Goal: Task Accomplishment & Management: Use online tool/utility

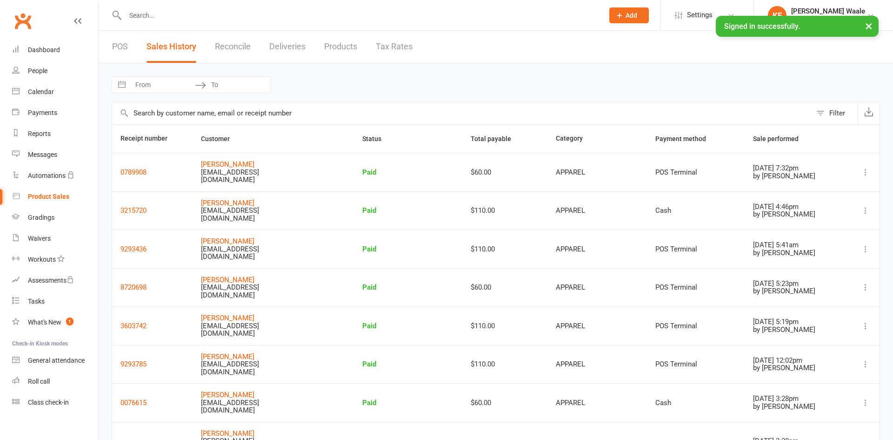
select select "50"
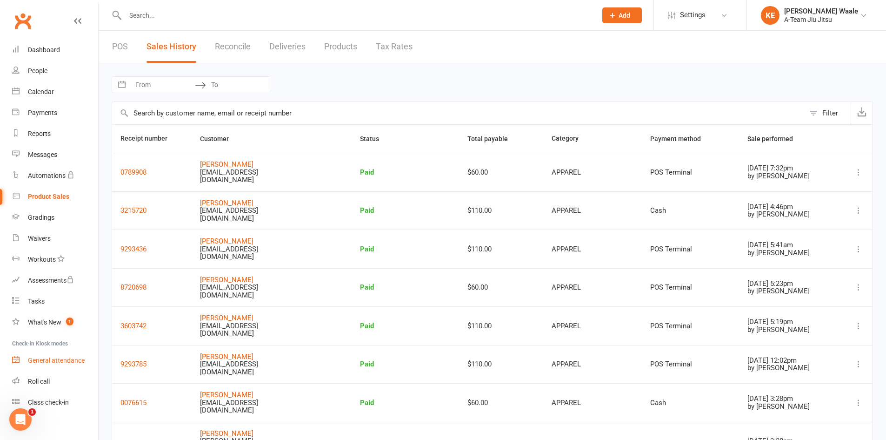
click at [51, 362] on div "General attendance" at bounding box center [56, 359] width 57 height 7
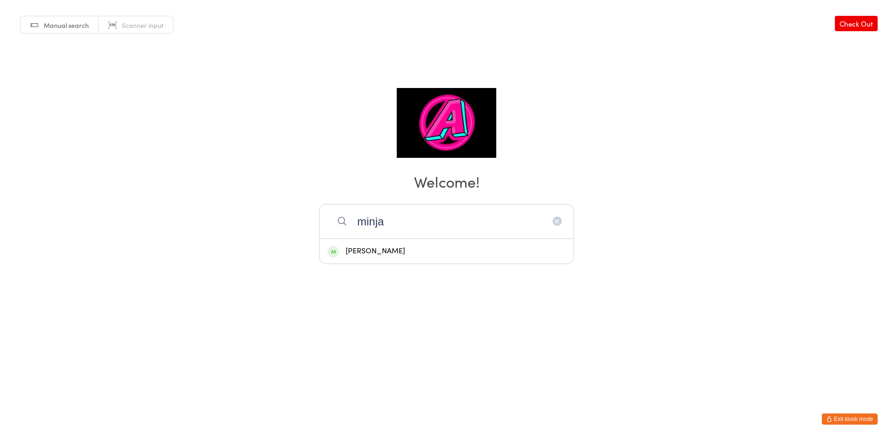
type input "minja"
click at [365, 254] on div "[PERSON_NAME]" at bounding box center [447, 251] width 238 height 13
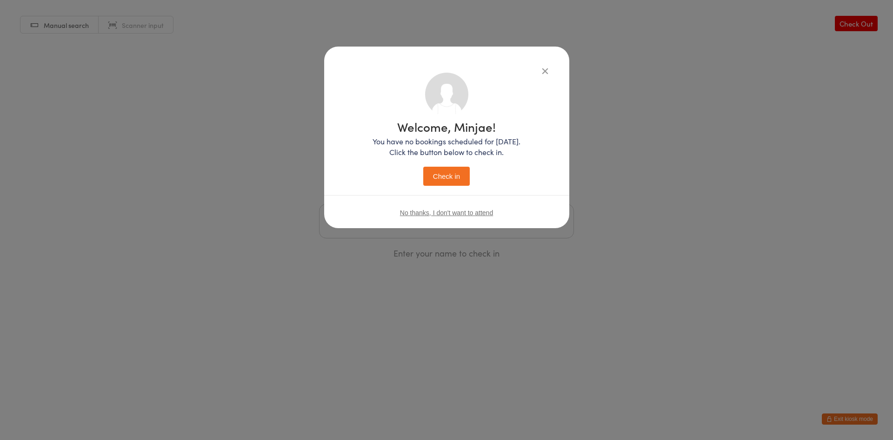
click at [452, 165] on div "Welcome, Minjae! You have no bookings scheduled for today. Click the button bel…" at bounding box center [447, 153] width 148 height 65
click at [452, 173] on button "Check in" at bounding box center [446, 176] width 47 height 19
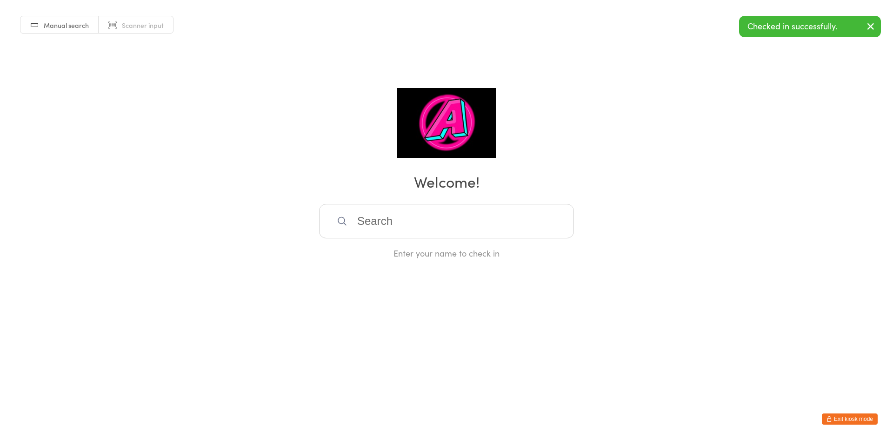
click at [450, 212] on input "search" at bounding box center [446, 221] width 255 height 34
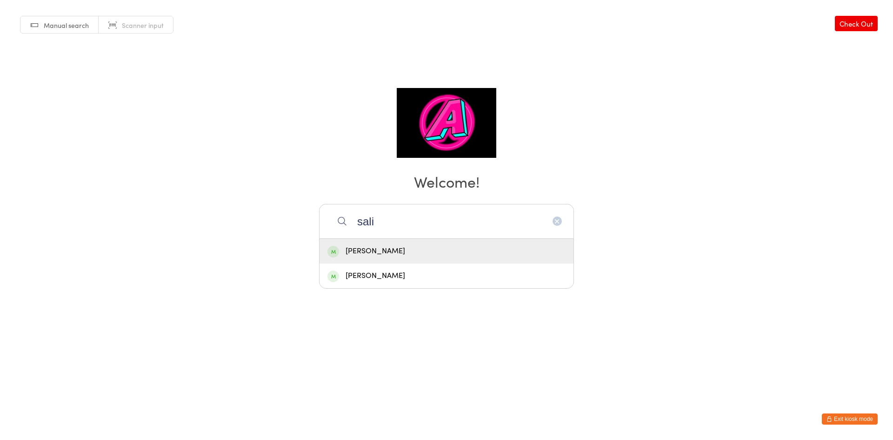
type input "sali"
click at [423, 256] on div "Salim Salehzada" at bounding box center [447, 251] width 238 height 13
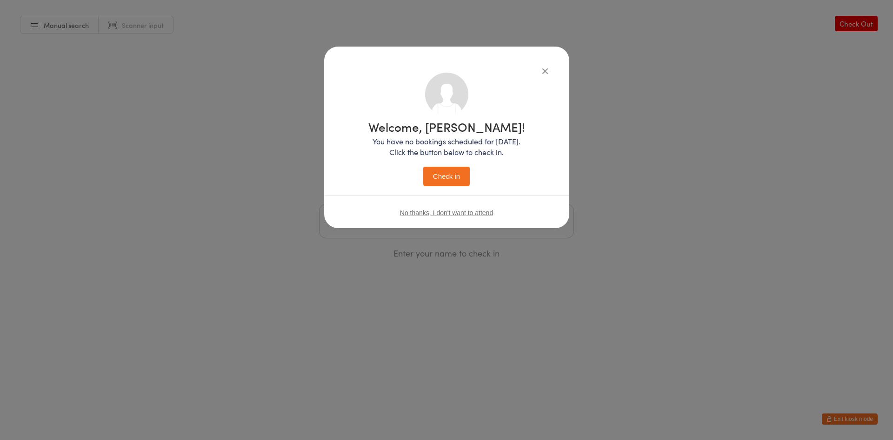
click at [425, 184] on button "Check in" at bounding box center [446, 176] width 47 height 19
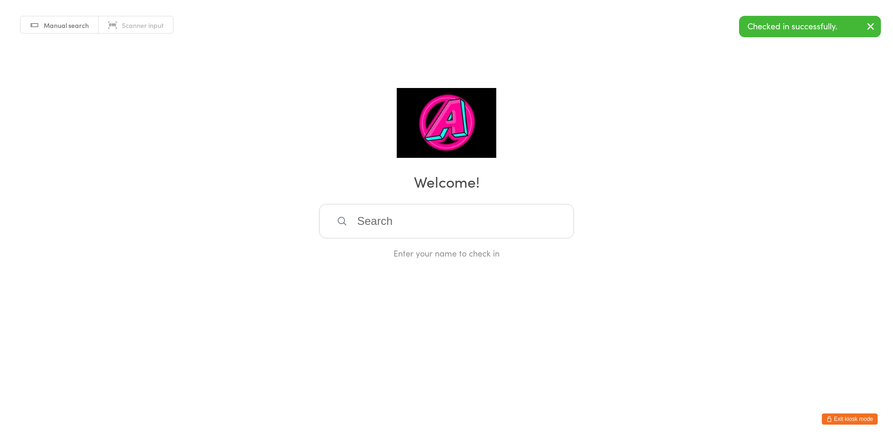
click at [429, 233] on input "search" at bounding box center [446, 221] width 255 height 34
type input "logo"
click at [429, 244] on div "Matthew Logovik" at bounding box center [447, 251] width 254 height 25
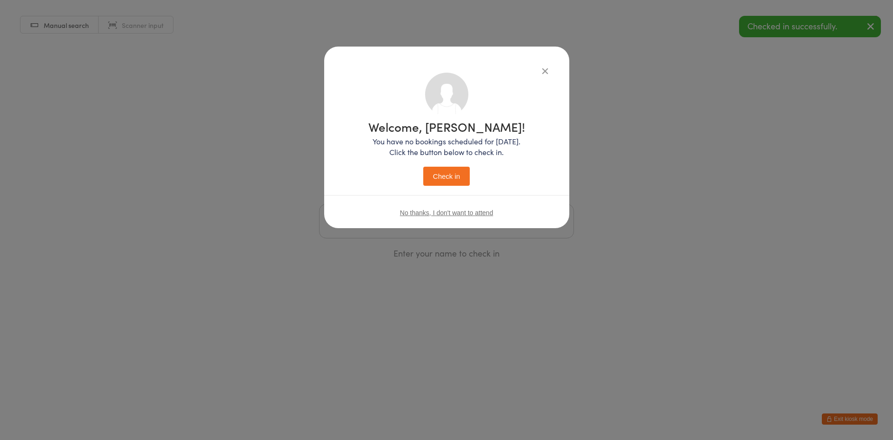
click at [440, 175] on button "Check in" at bounding box center [446, 176] width 47 height 19
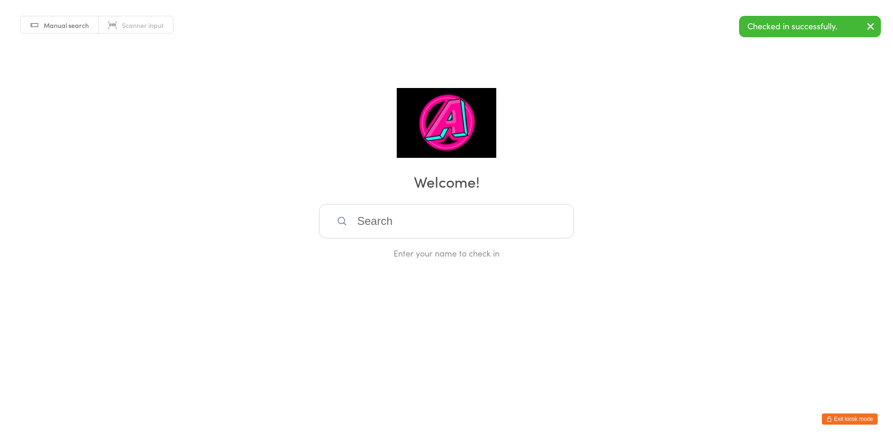
click at [418, 224] on input "search" at bounding box center [446, 221] width 255 height 34
type input "jetso"
click at [410, 252] on div "Jetson Tan" at bounding box center [447, 251] width 238 height 13
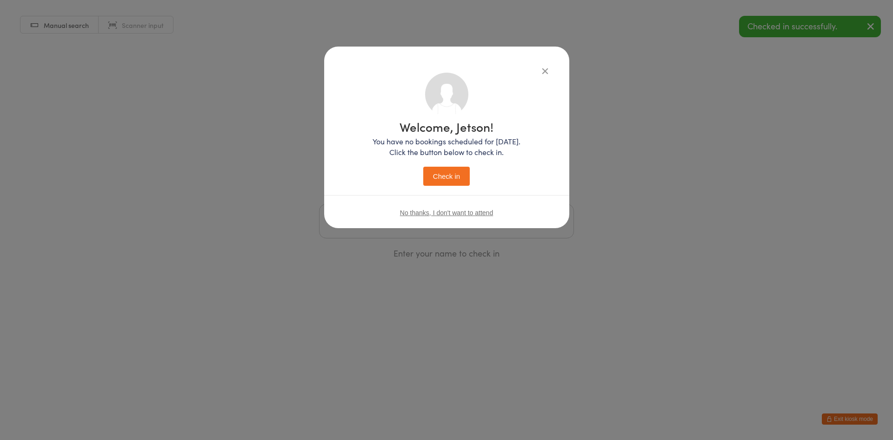
click at [443, 180] on button "Check in" at bounding box center [446, 176] width 47 height 19
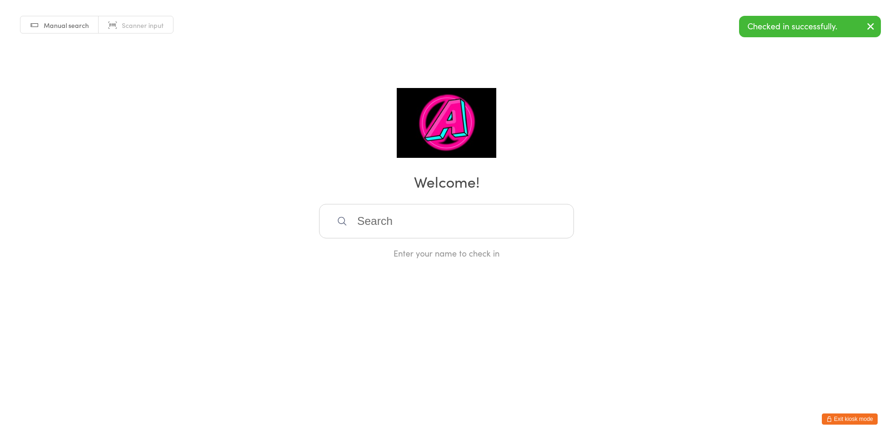
click at [402, 228] on input "search" at bounding box center [446, 221] width 255 height 34
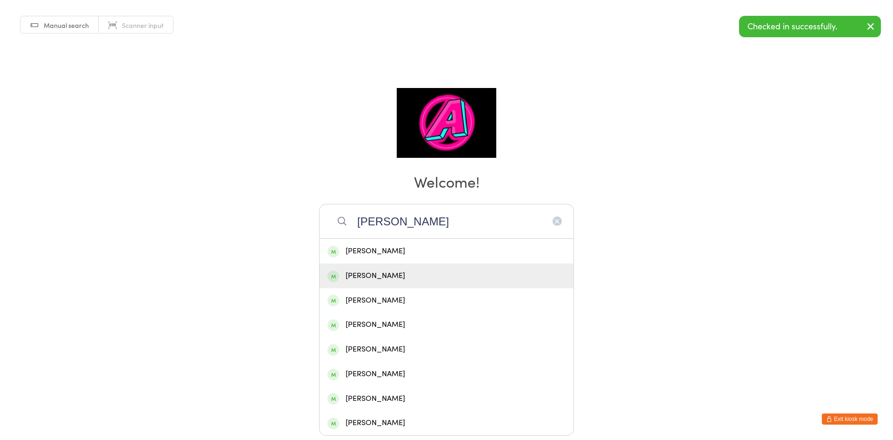
type input "david"
click at [400, 275] on div "David Nasrawi" at bounding box center [447, 275] width 238 height 13
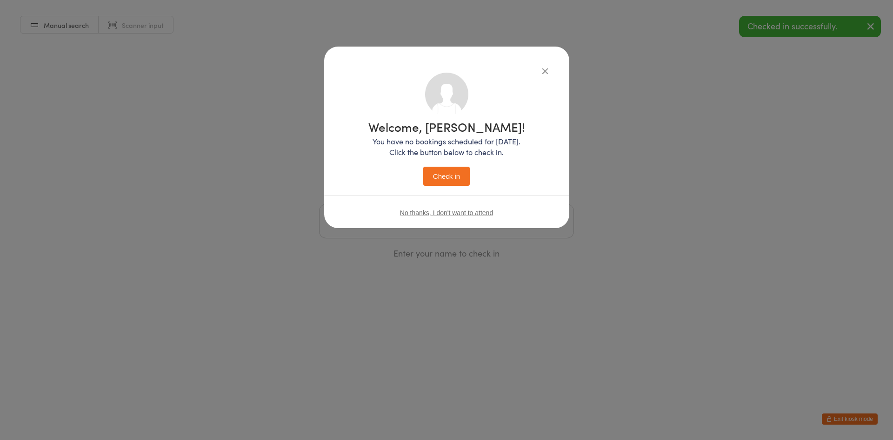
click at [454, 178] on button "Check in" at bounding box center [446, 176] width 47 height 19
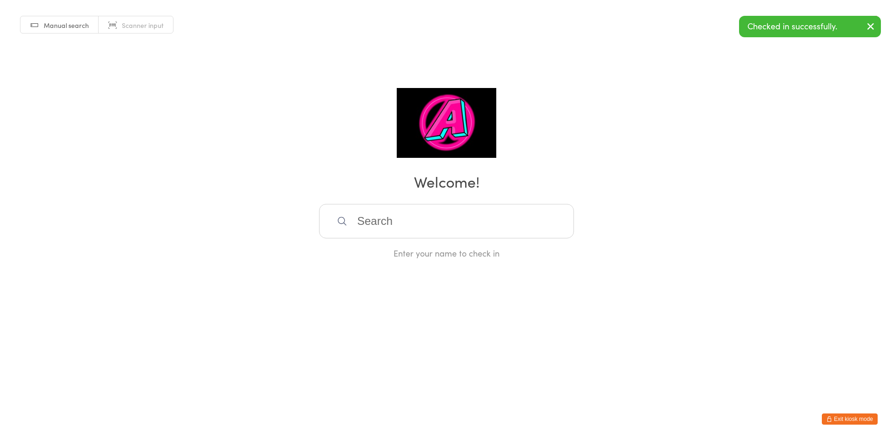
click at [417, 228] on input "search" at bounding box center [446, 221] width 255 height 34
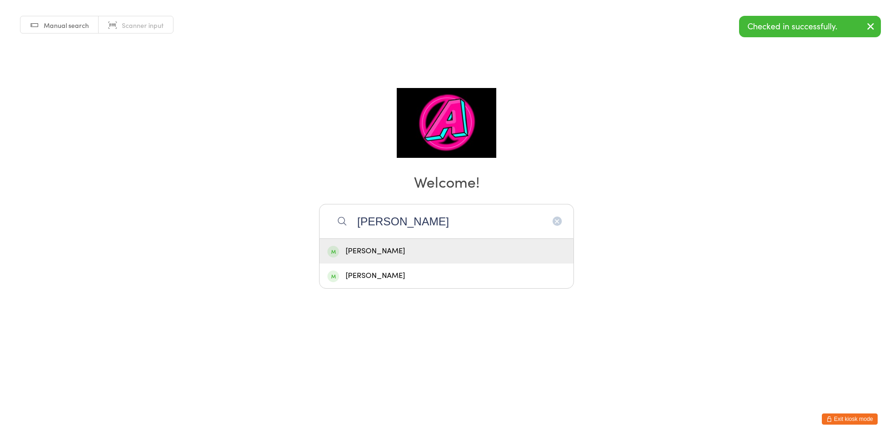
type input "hayde"
click at [417, 250] on div "Hayden Williams" at bounding box center [447, 251] width 238 height 13
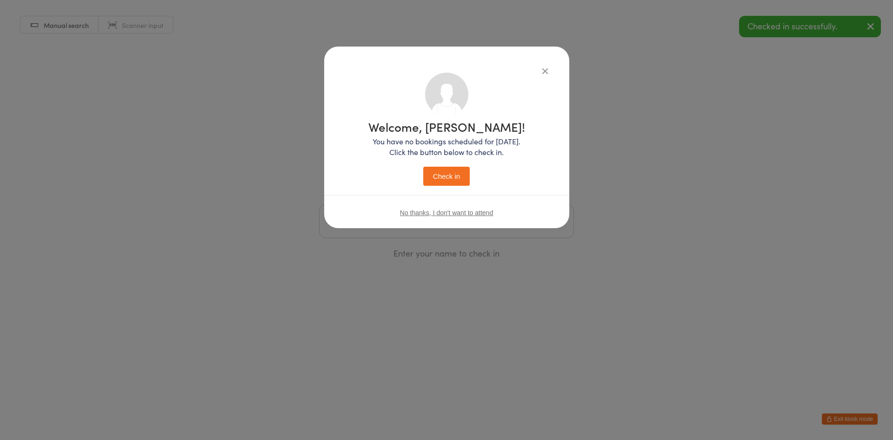
click at [448, 171] on button "Check in" at bounding box center [446, 176] width 47 height 19
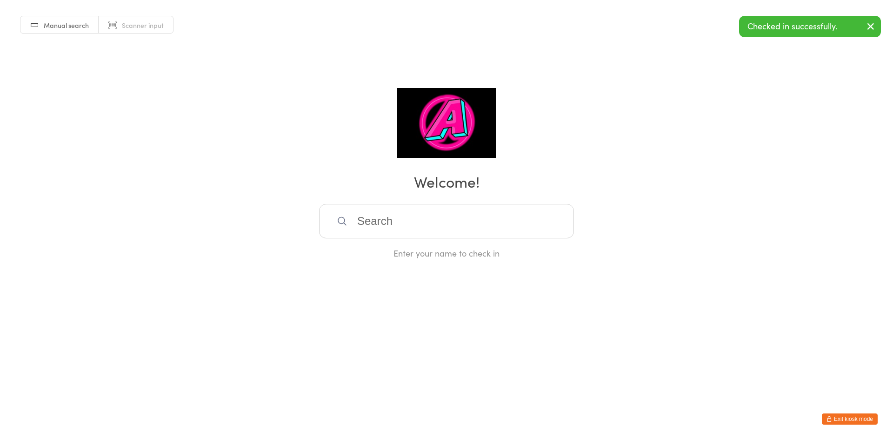
click at [417, 230] on input "search" at bounding box center [446, 221] width 255 height 34
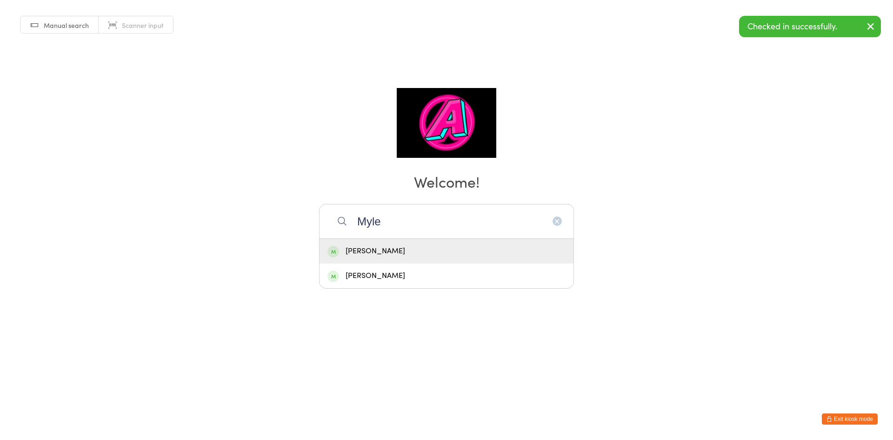
type input "Myle"
click at [407, 245] on div "Myles Paterson" at bounding box center [447, 251] width 238 height 13
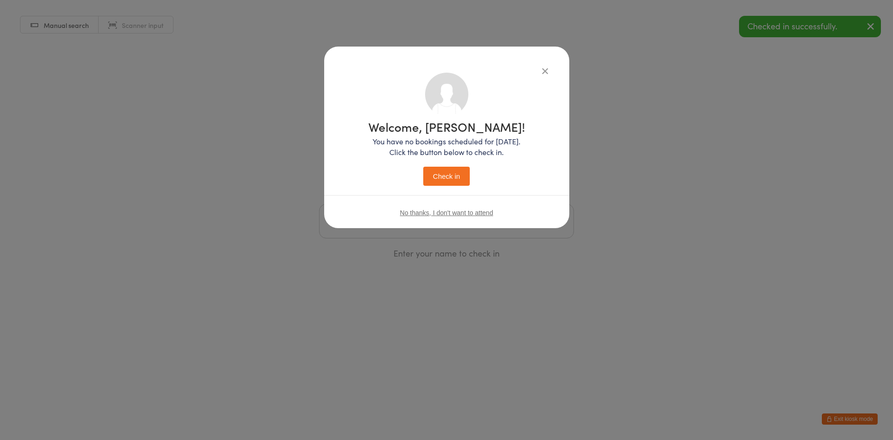
click at [442, 181] on button "Check in" at bounding box center [446, 176] width 47 height 19
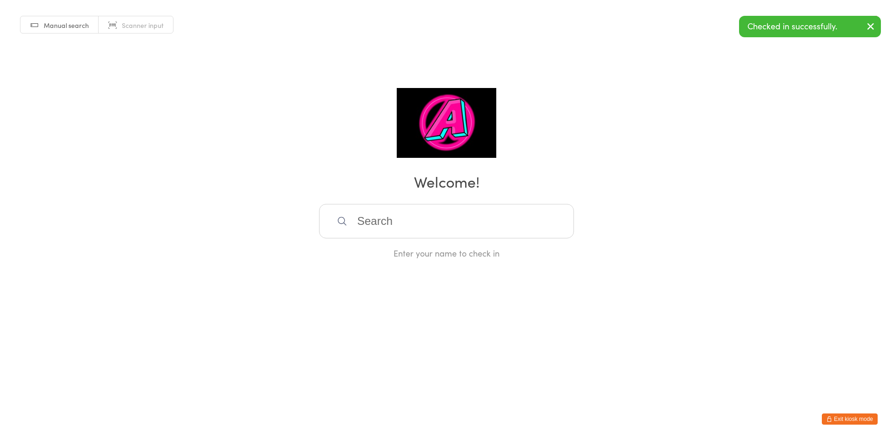
click at [407, 223] on input "search" at bounding box center [446, 221] width 255 height 34
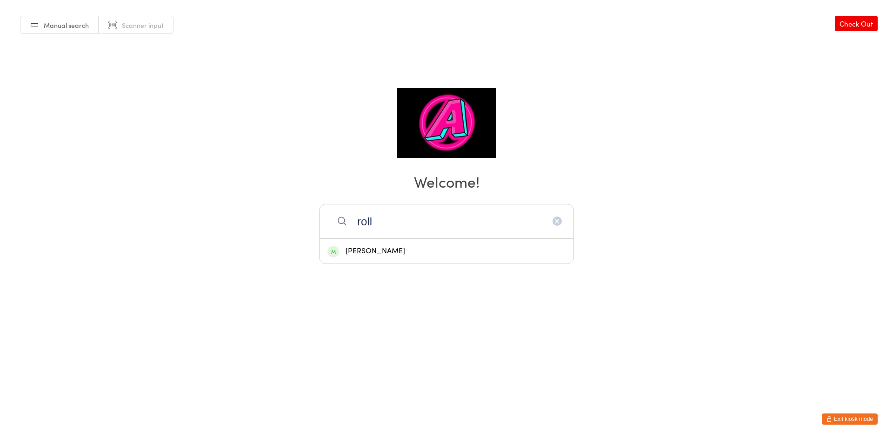
type input "roll"
click at [408, 249] on div "Matt Rollason" at bounding box center [447, 251] width 238 height 13
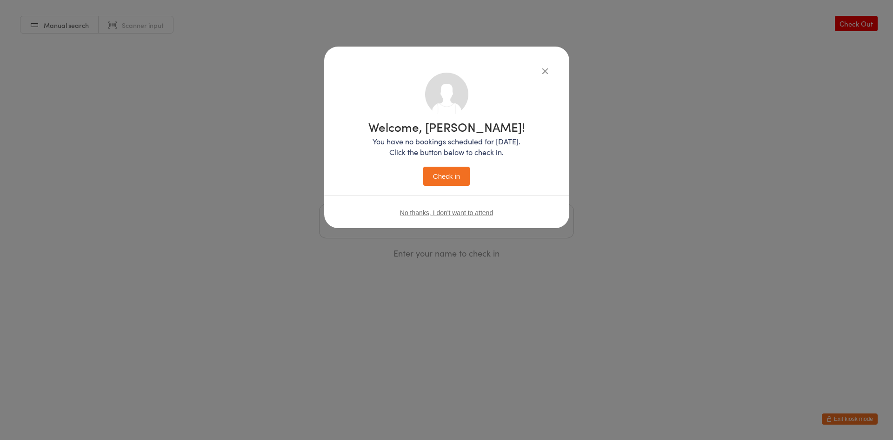
click at [434, 185] on button "Check in" at bounding box center [446, 176] width 47 height 19
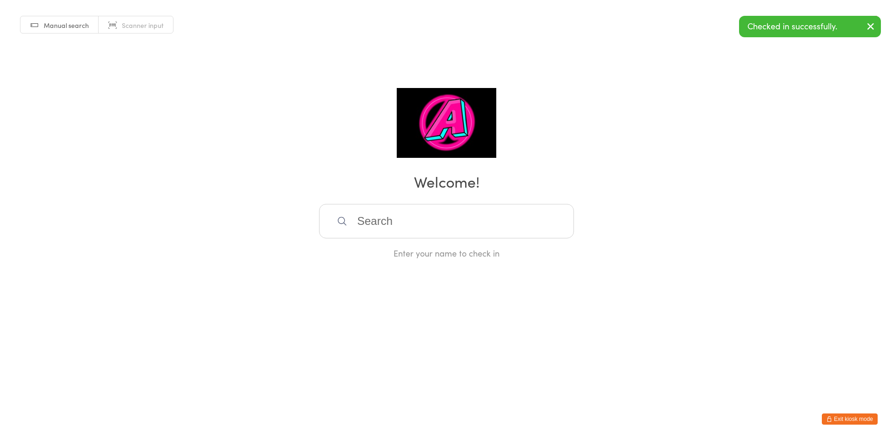
click at [408, 227] on input "search" at bounding box center [446, 221] width 255 height 34
type input "cody"
click at [420, 251] on div "Cody Raymond" at bounding box center [447, 251] width 238 height 13
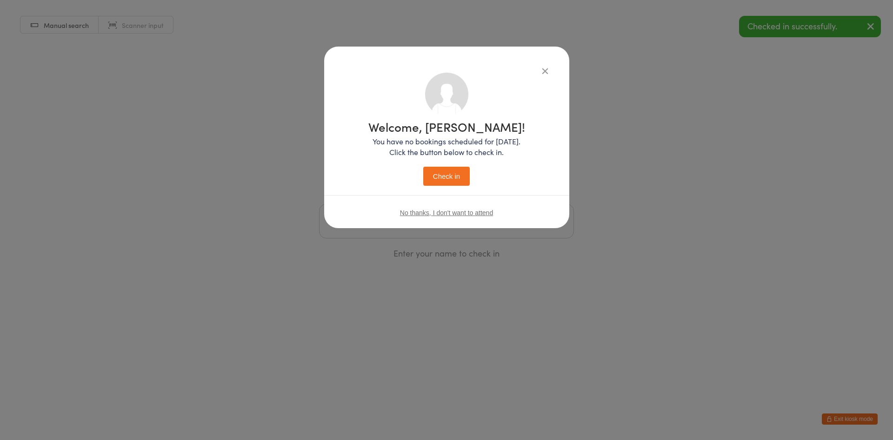
click at [450, 179] on button "Check in" at bounding box center [446, 176] width 47 height 19
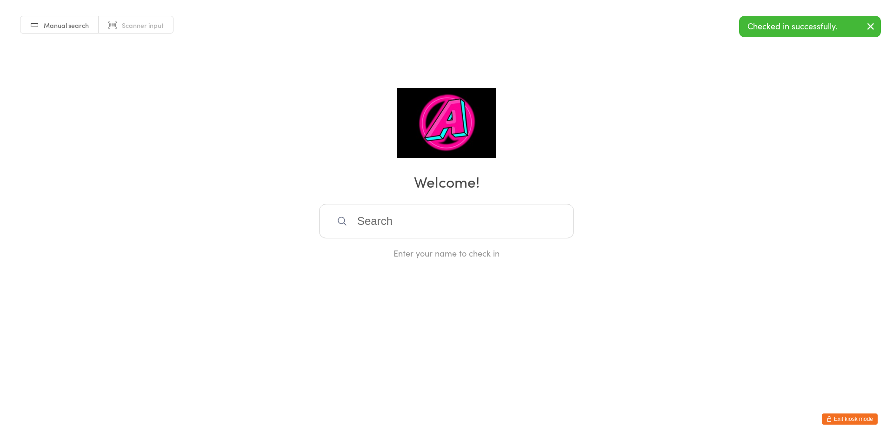
click at [422, 223] on input "search" at bounding box center [446, 221] width 255 height 34
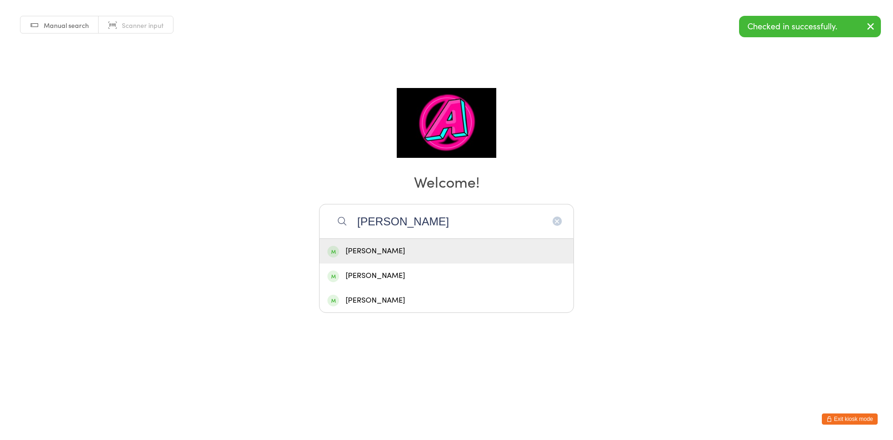
type input "harry"
click at [387, 249] on div "Harry Smith" at bounding box center [447, 251] width 238 height 13
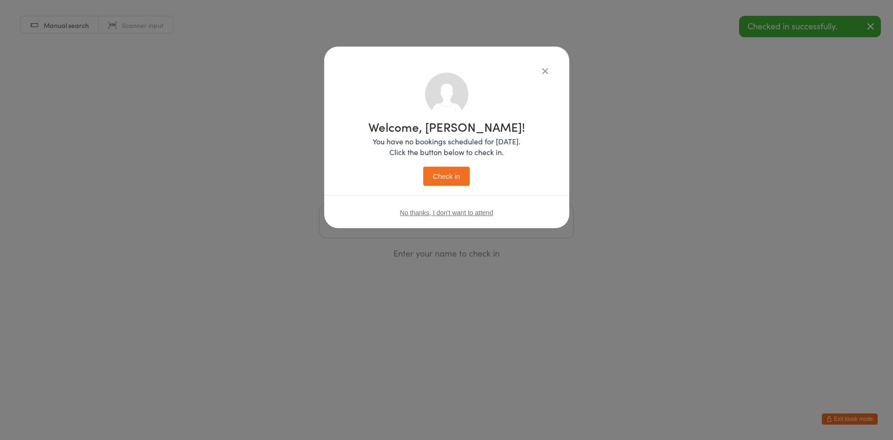
click at [442, 166] on div "Welcome, Harry! You have no bookings scheduled for today. Click the button belo…" at bounding box center [447, 153] width 157 height 65
click at [442, 168] on button "Check in" at bounding box center [446, 176] width 47 height 19
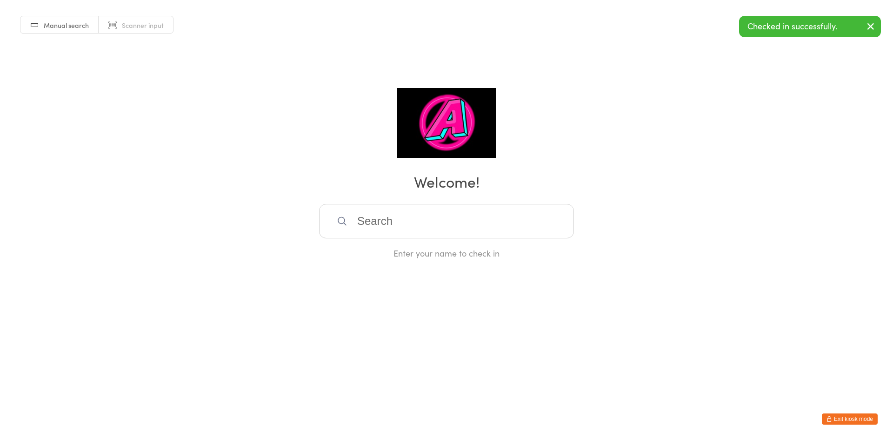
click at [423, 215] on input "search" at bounding box center [446, 221] width 255 height 34
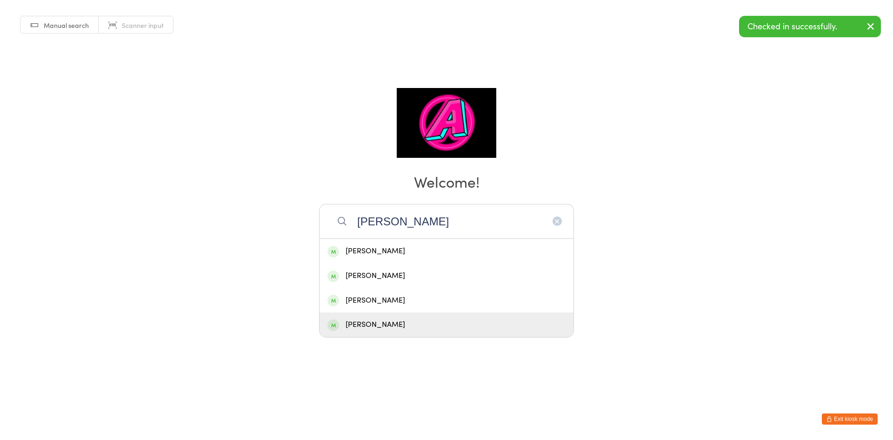
type input "ryan"
click at [451, 325] on div "Ryan Martinez" at bounding box center [447, 324] width 238 height 13
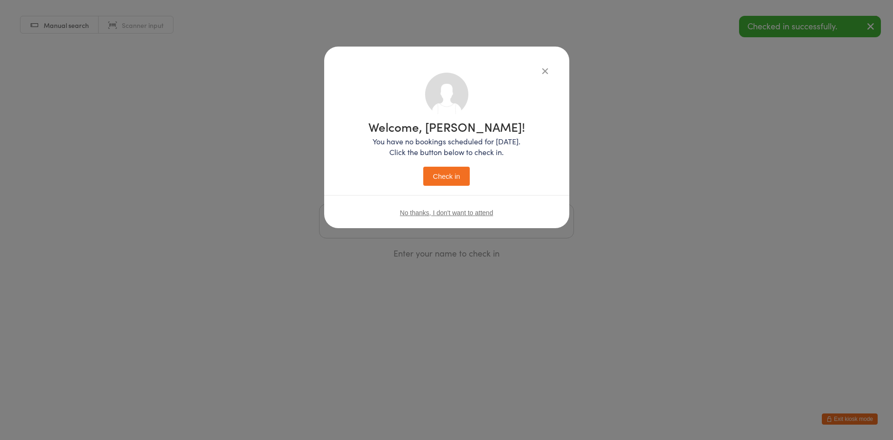
click at [449, 178] on button "Check in" at bounding box center [446, 176] width 47 height 19
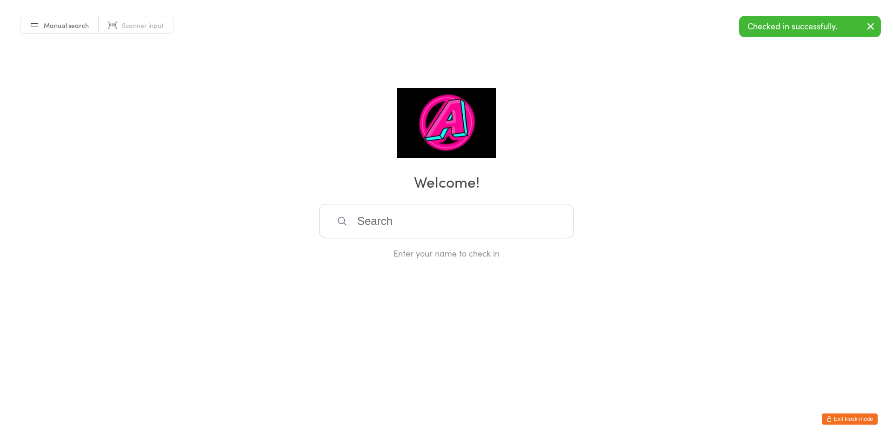
click at [834, 418] on button "Exit kiosk mode" at bounding box center [850, 418] width 56 height 11
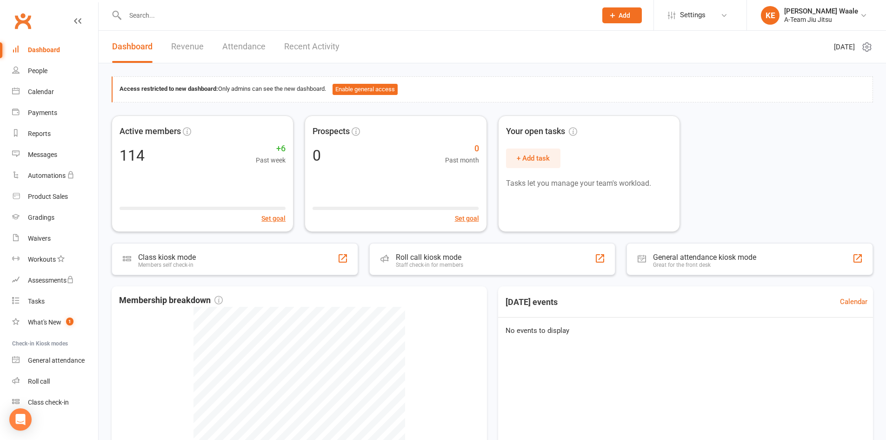
click at [246, 48] on link "Attendance" at bounding box center [243, 47] width 43 height 32
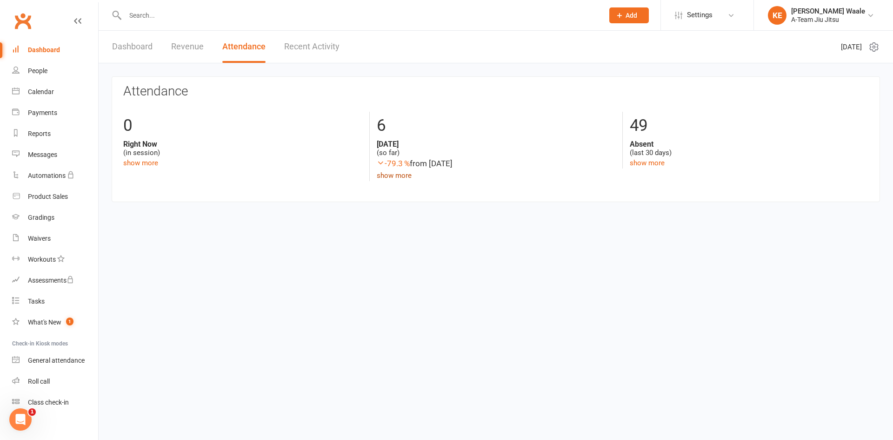
click at [409, 177] on link "show more" at bounding box center [394, 175] width 35 height 8
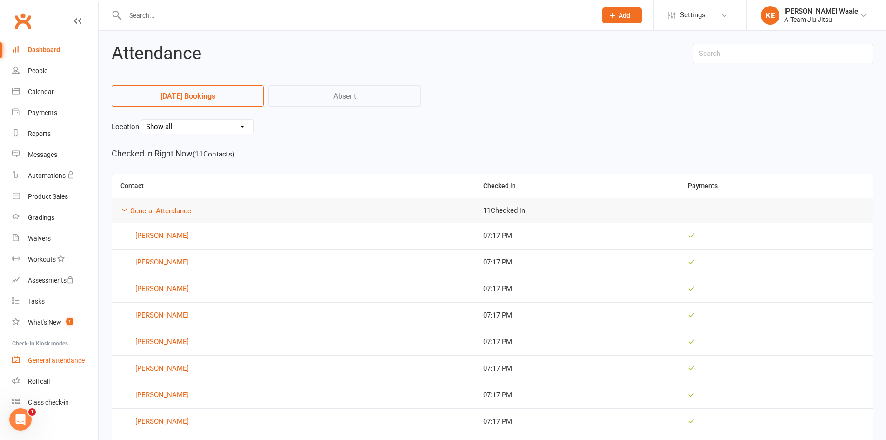
click at [67, 356] on link "General attendance" at bounding box center [55, 360] width 86 height 21
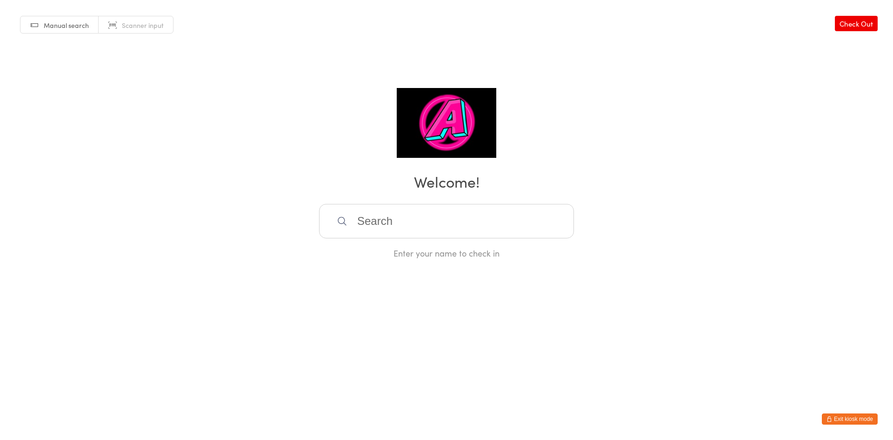
click at [375, 230] on input "search" at bounding box center [446, 221] width 255 height 34
type input "[PERSON_NAME]"
click at [380, 254] on div "[PERSON_NAME]" at bounding box center [447, 251] width 238 height 13
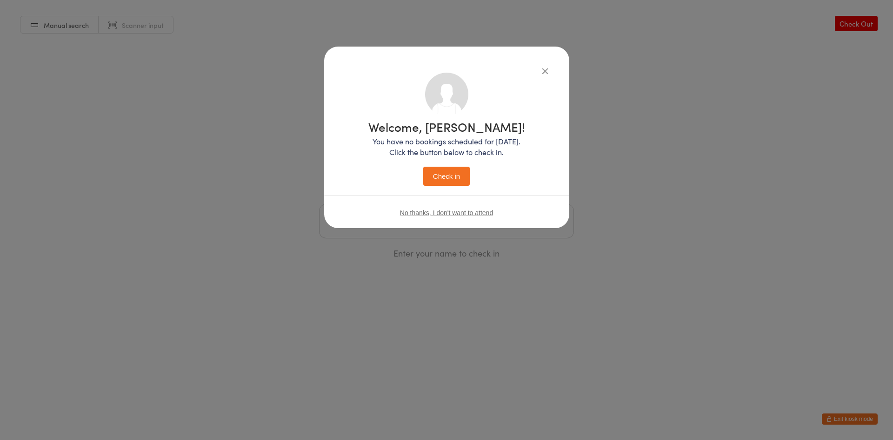
click at [453, 177] on button "Check in" at bounding box center [446, 176] width 47 height 19
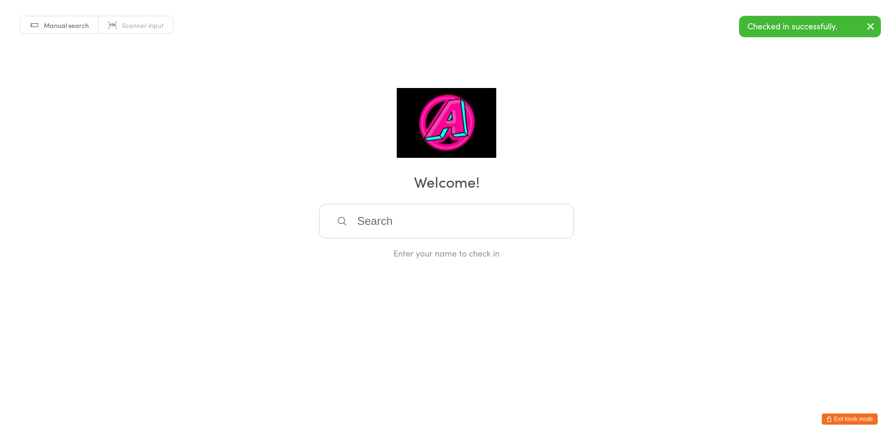
click at [433, 225] on input "search" at bounding box center [446, 221] width 255 height 34
type input "rach"
click at [412, 249] on div "[PERSON_NAME]" at bounding box center [447, 251] width 238 height 13
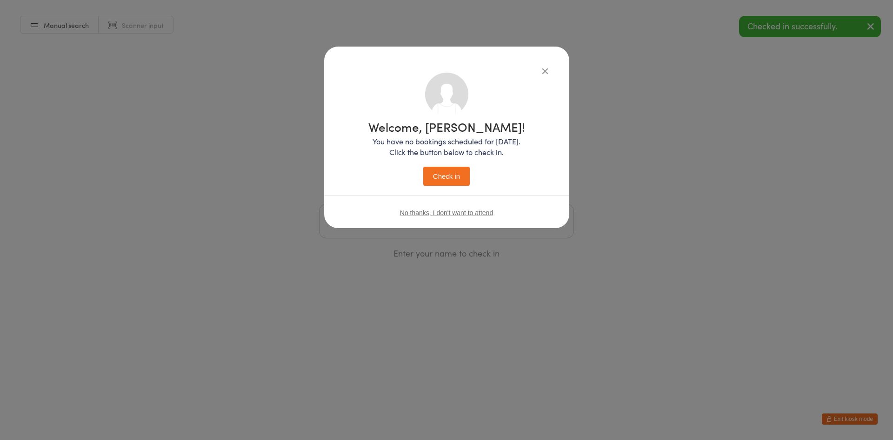
click at [457, 170] on button "Check in" at bounding box center [446, 176] width 47 height 19
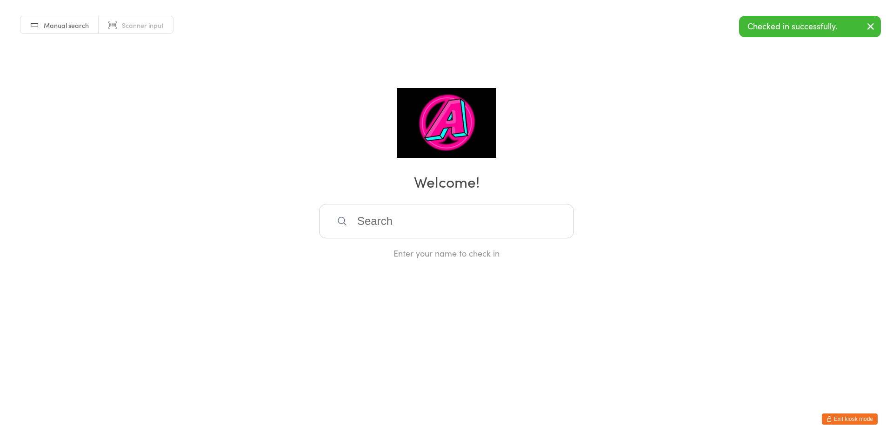
click at [424, 225] on input "search" at bounding box center [446, 221] width 255 height 34
type input "moni"
click at [413, 256] on div "[PERSON_NAME]" at bounding box center [447, 251] width 238 height 13
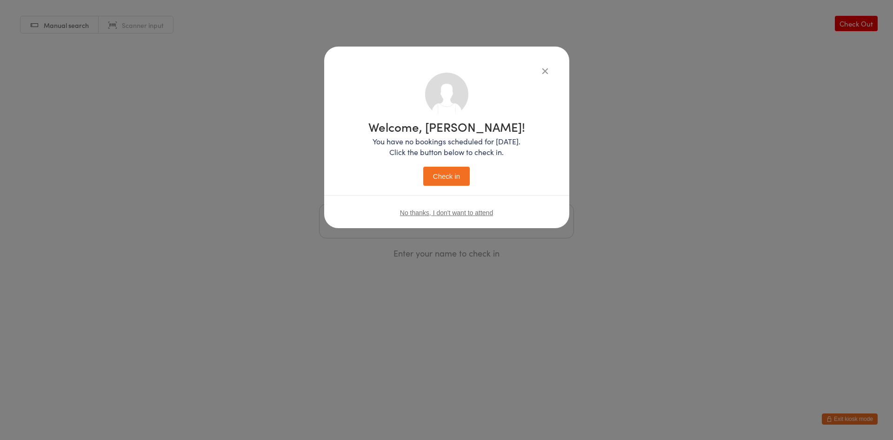
click at [446, 175] on button "Check in" at bounding box center [446, 176] width 47 height 19
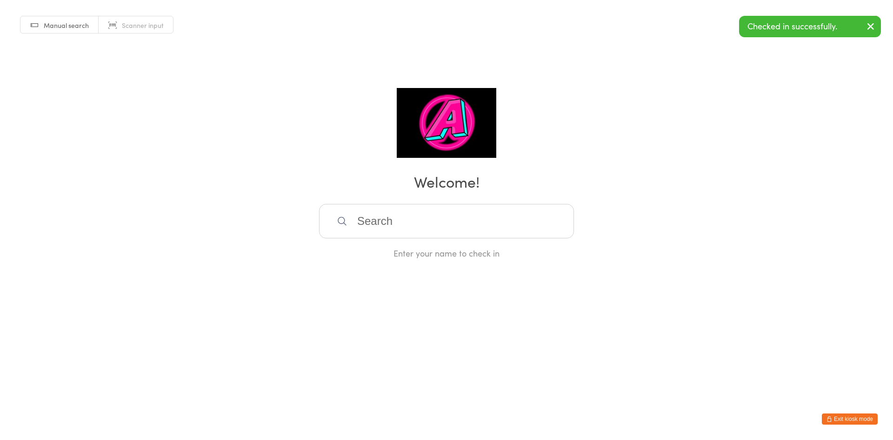
click at [415, 222] on input "search" at bounding box center [446, 221] width 255 height 34
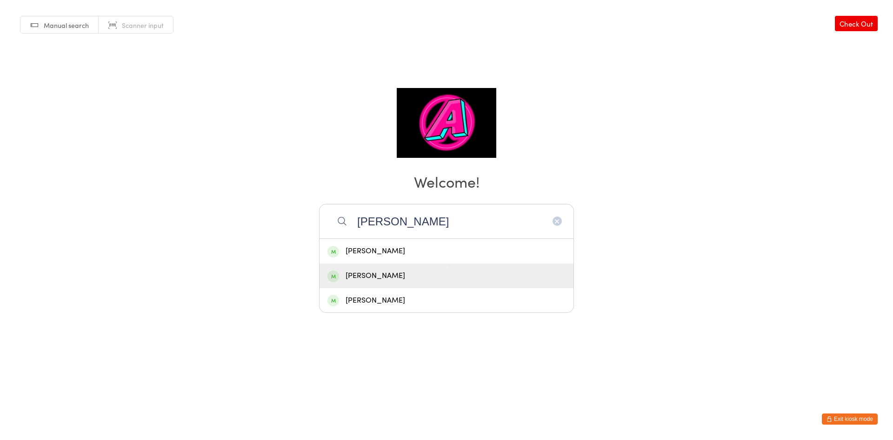
type input "[PERSON_NAME]"
click at [416, 269] on div "[PERSON_NAME]" at bounding box center [447, 275] width 238 height 13
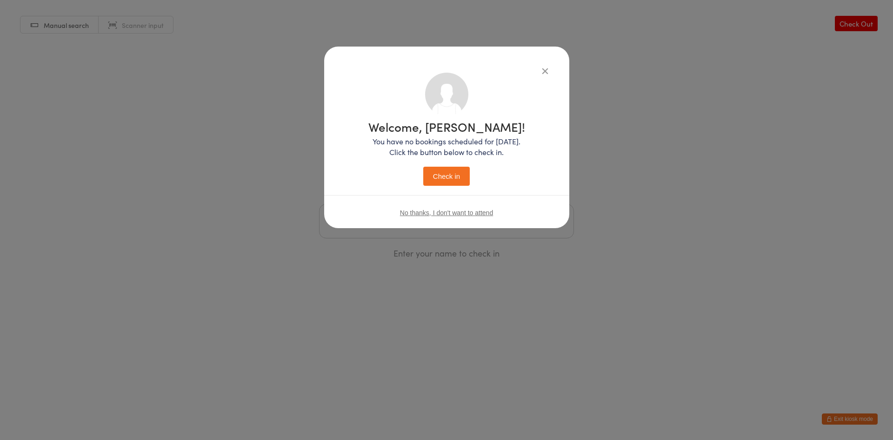
click at [433, 177] on button "Check in" at bounding box center [446, 176] width 47 height 19
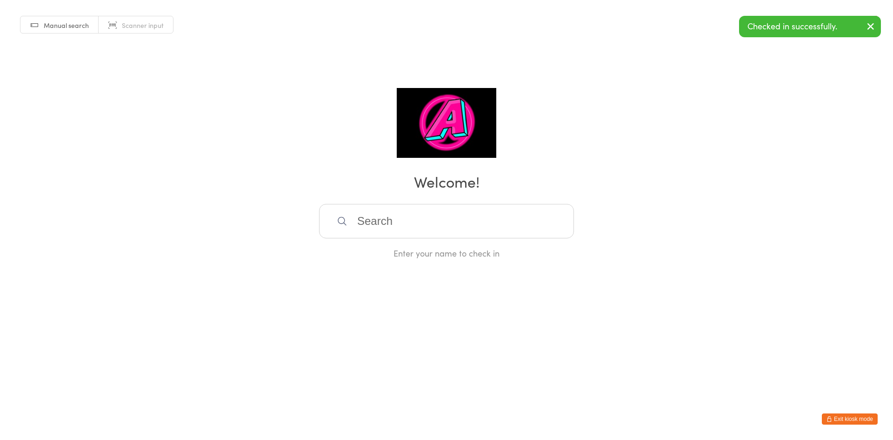
click at [387, 219] on input "search" at bounding box center [446, 221] width 255 height 34
type input "ras"
click at [386, 252] on div "Rasanga Tilakumara" at bounding box center [447, 251] width 238 height 13
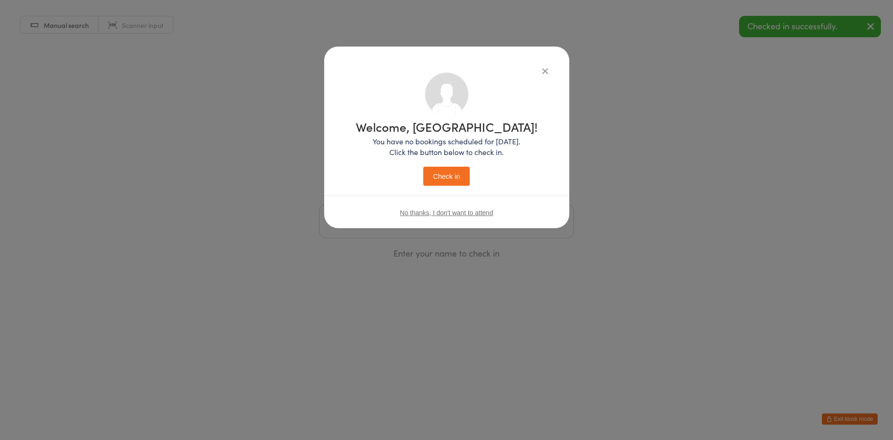
click at [442, 177] on button "Check in" at bounding box center [446, 176] width 47 height 19
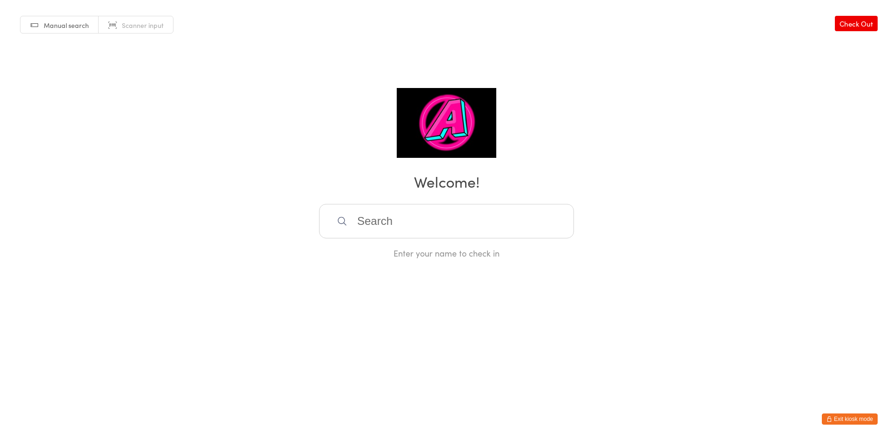
click at [846, 416] on button "Exit kiosk mode" at bounding box center [850, 418] width 56 height 11
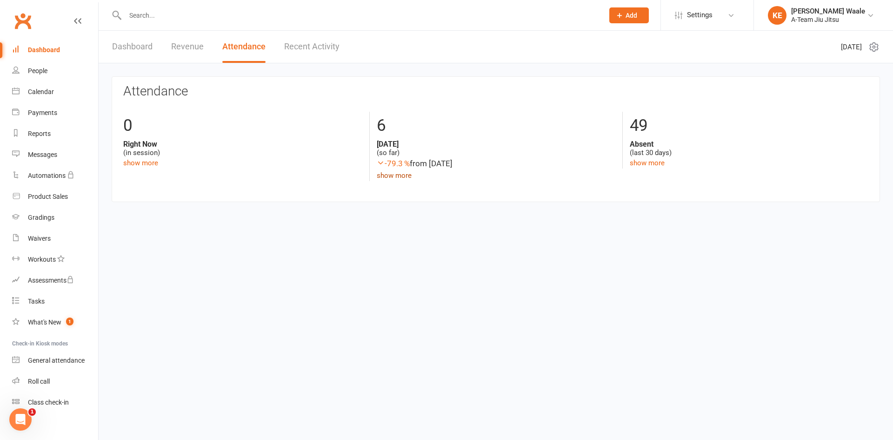
click at [407, 176] on link "show more" at bounding box center [394, 175] width 35 height 8
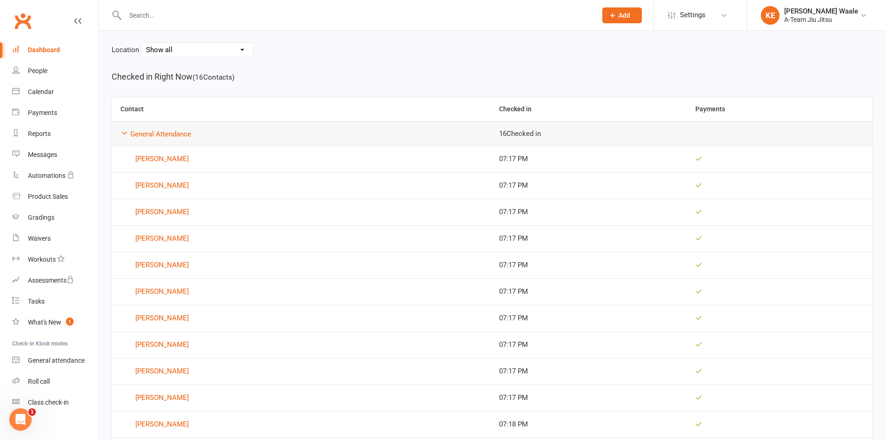
scroll to position [93, 0]
